Goal: Navigation & Orientation: Find specific page/section

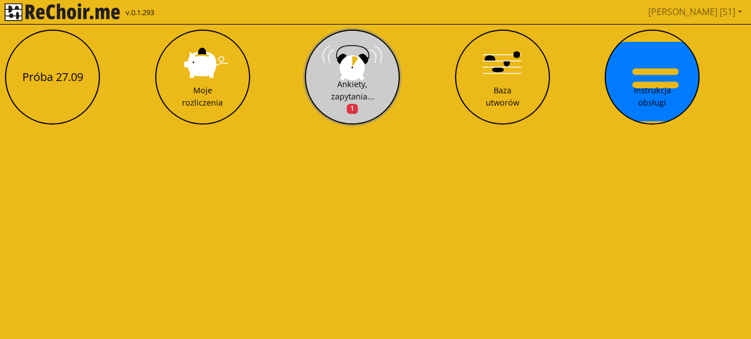
click at [351, 80] on div "Ankiety, zapytania... 1" at bounding box center [352, 96] width 43 height 36
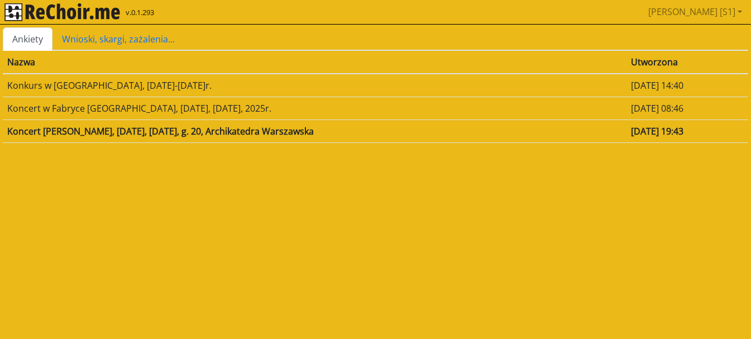
click at [100, 131] on td "Koncert [PERSON_NAME], [DATE], [DATE], g. 20, Archikatedra Warszawska" at bounding box center [315, 130] width 624 height 23
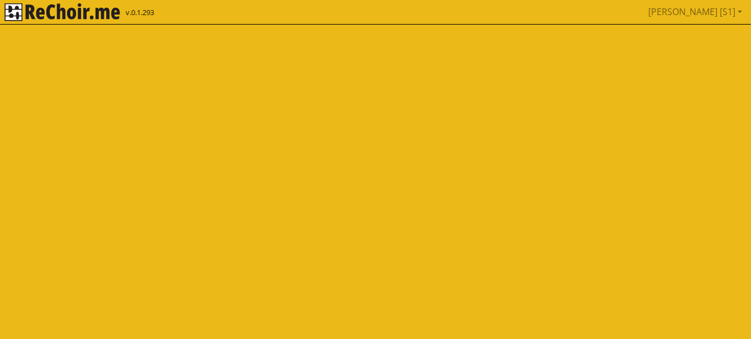
click at [100, 25] on html "v.0.1.293 Joanna [S1] Pobierz link do kalendarza Wyloguj" at bounding box center [375, 12] width 751 height 25
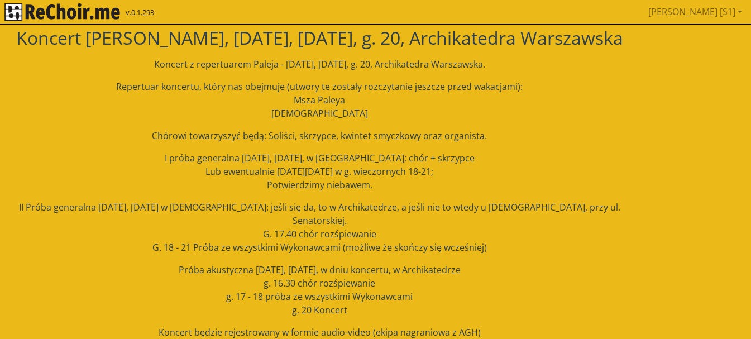
scroll to position [56, 0]
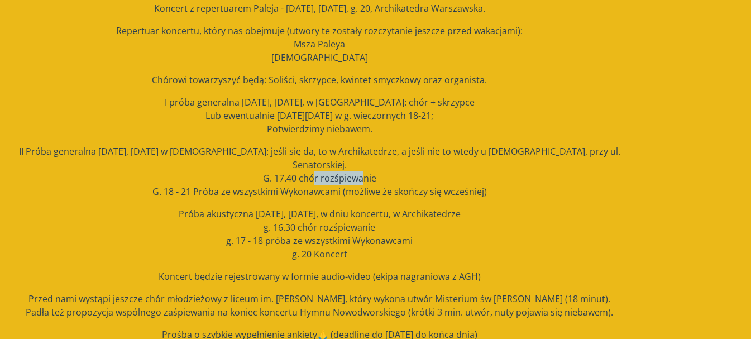
drag, startPoint x: 310, startPoint y: 165, endPoint x: 371, endPoint y: 164, distance: 61.4
click at [364, 164] on p "II Próba generalna [DATE], [DATE] w [DEMOGRAPHIC_DATA]: jeśli się da, to w Arch…" at bounding box center [319, 172] width 633 height 54
click at [386, 176] on p "II Próba generalna [DATE], [DATE] w [DEMOGRAPHIC_DATA]: jeśli się da, to w Arch…" at bounding box center [319, 172] width 633 height 54
drag, startPoint x: 328, startPoint y: 179, endPoint x: 447, endPoint y: 176, distance: 118.4
click at [430, 176] on p "II Próba generalna [DATE], [DATE] w [DEMOGRAPHIC_DATA]: jeśli się da, to w Arch…" at bounding box center [319, 172] width 633 height 54
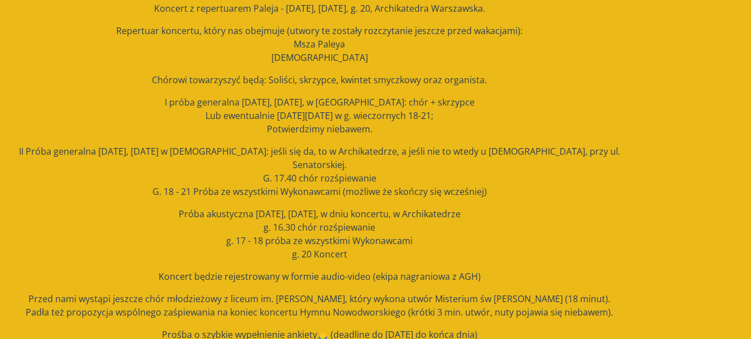
click at [470, 184] on p "II Próba generalna [DATE], [DATE] w [DEMOGRAPHIC_DATA]: jeśli się da, to w Arch…" at bounding box center [319, 172] width 633 height 54
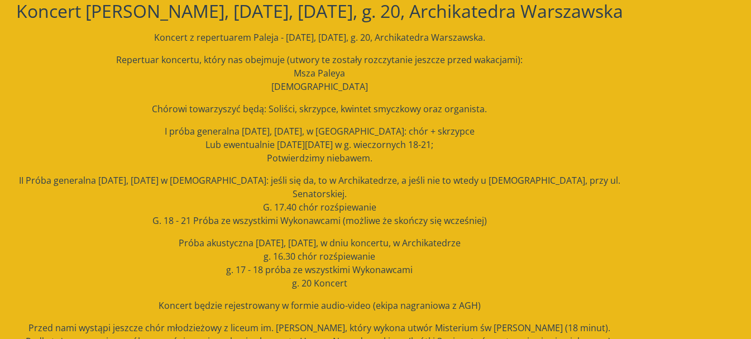
scroll to position [0, 0]
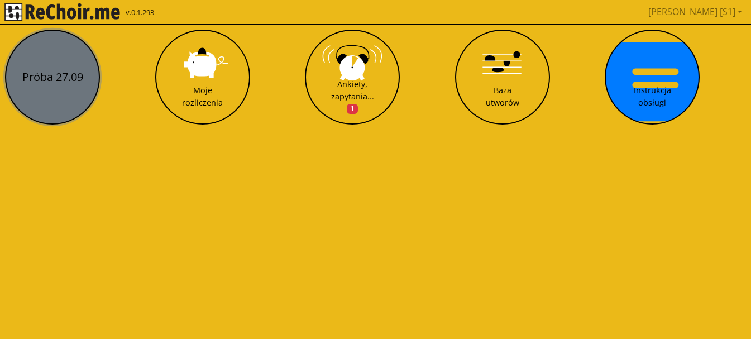
click at [59, 76] on button "Próba 27.09" at bounding box center [52, 77] width 95 height 95
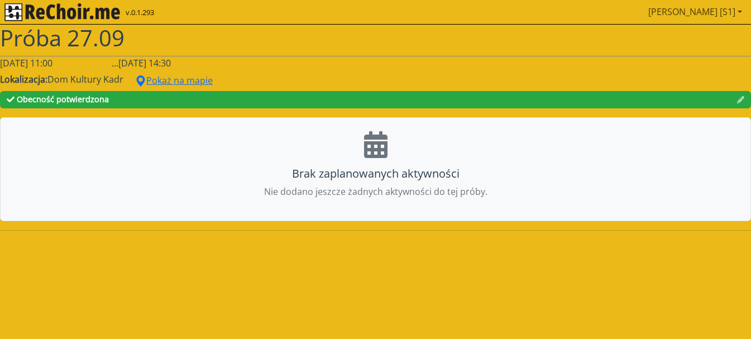
click at [726, 13] on link "[PERSON_NAME] [S1]" at bounding box center [695, 12] width 103 height 22
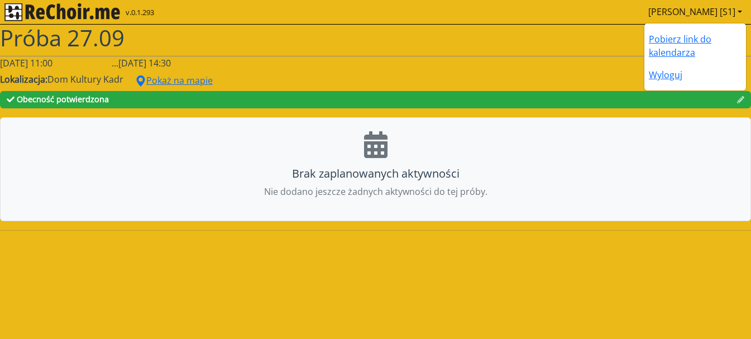
click at [526, 42] on h1 "Próba 27.09" at bounding box center [375, 38] width 751 height 27
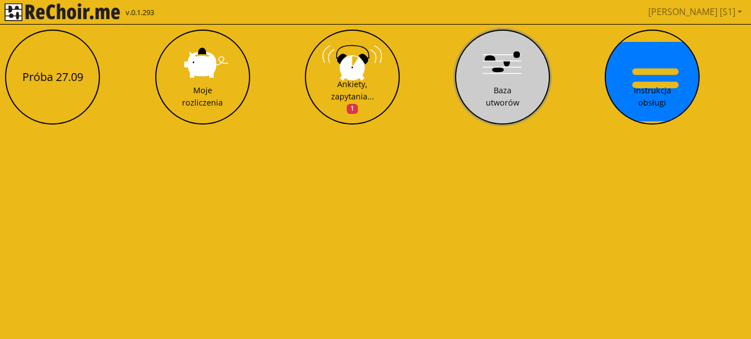
click at [529, 83] on button "Baza utworów" at bounding box center [502, 77] width 95 height 95
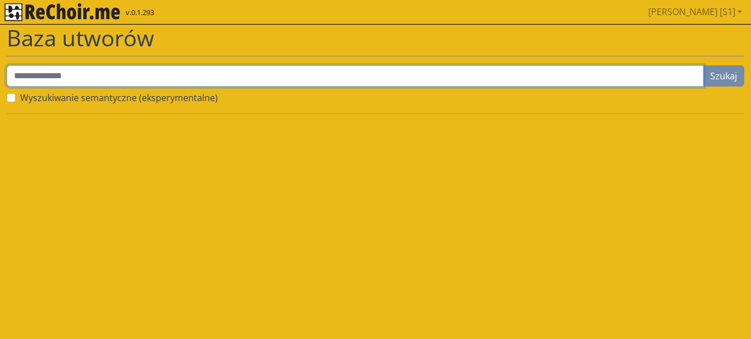
click at [441, 74] on input "text" at bounding box center [355, 75] width 697 height 21
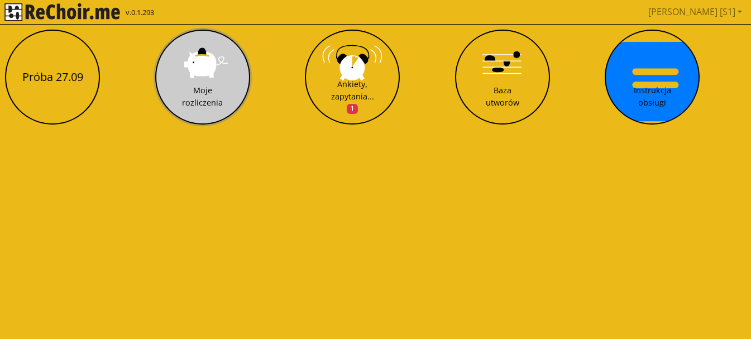
click at [199, 81] on button "Moje rozliczenia" at bounding box center [202, 77] width 95 height 95
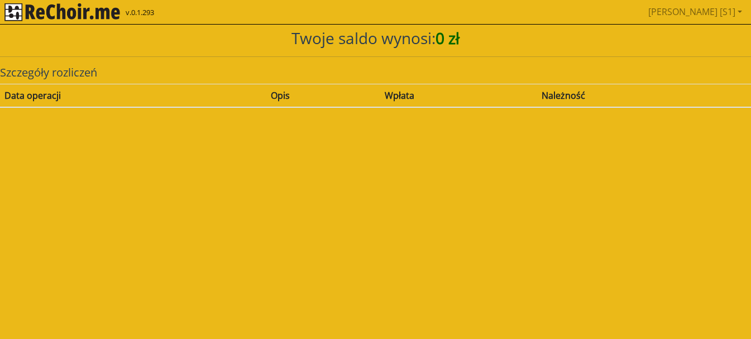
click at [60, 95] on div "Data operacji" at bounding box center [132, 95] width 257 height 13
click at [443, 46] on span "0 zł" at bounding box center [447, 37] width 24 height 21
click at [33, 91] on div "Data operacji" at bounding box center [132, 95] width 257 height 13
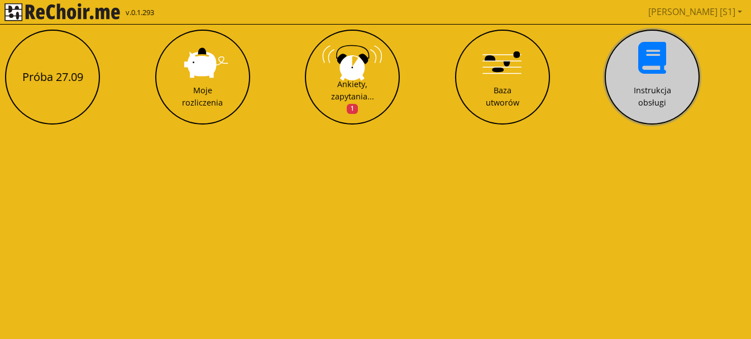
click at [640, 99] on div "Instrukcja obsługi" at bounding box center [652, 96] width 37 height 24
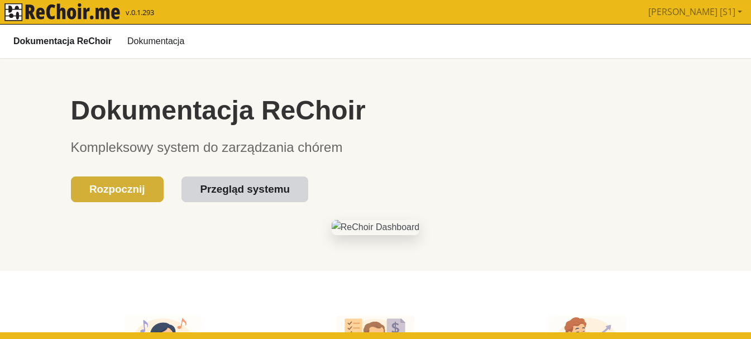
click at [228, 192] on link "Przegląd systemu" at bounding box center [244, 189] width 127 height 26
